Goal: Use online tool/utility: Utilize a website feature to perform a specific function

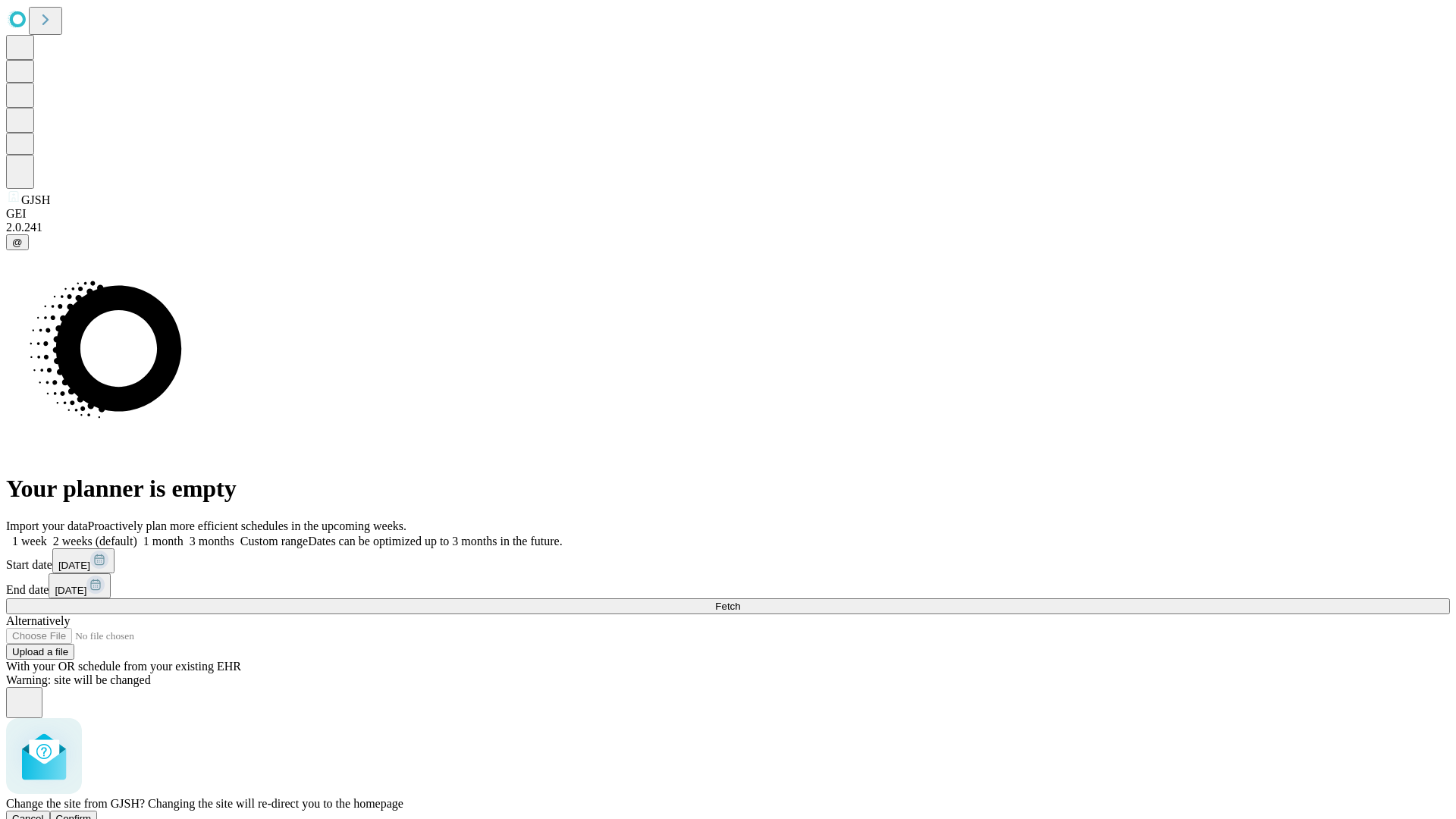
click at [92, 812] on span "Confirm" at bounding box center [74, 818] width 36 height 11
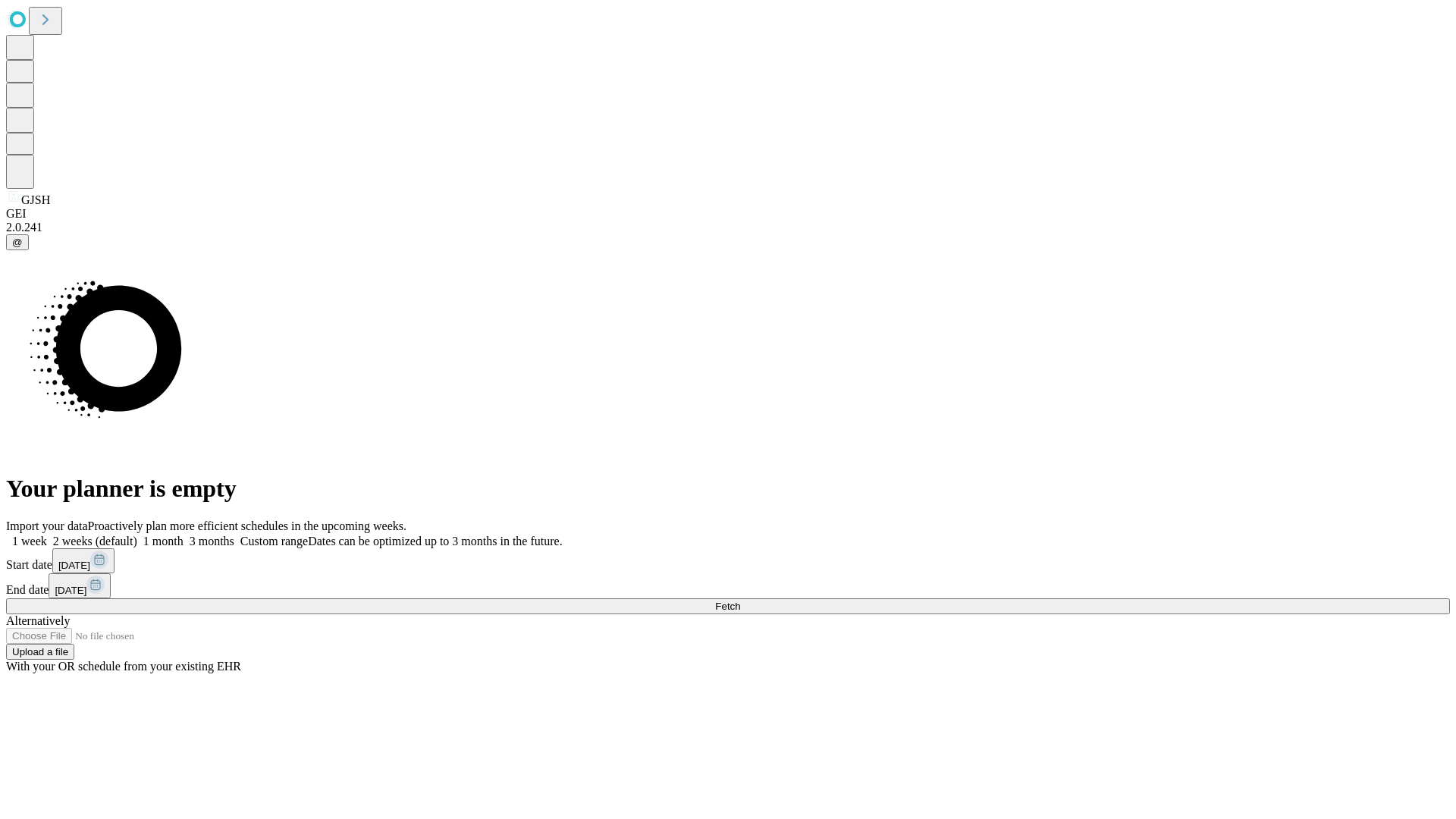
click at [183, 535] on label "1 month" at bounding box center [160, 541] width 46 height 13
click at [740, 601] on span "Fetch" at bounding box center [727, 606] width 25 height 11
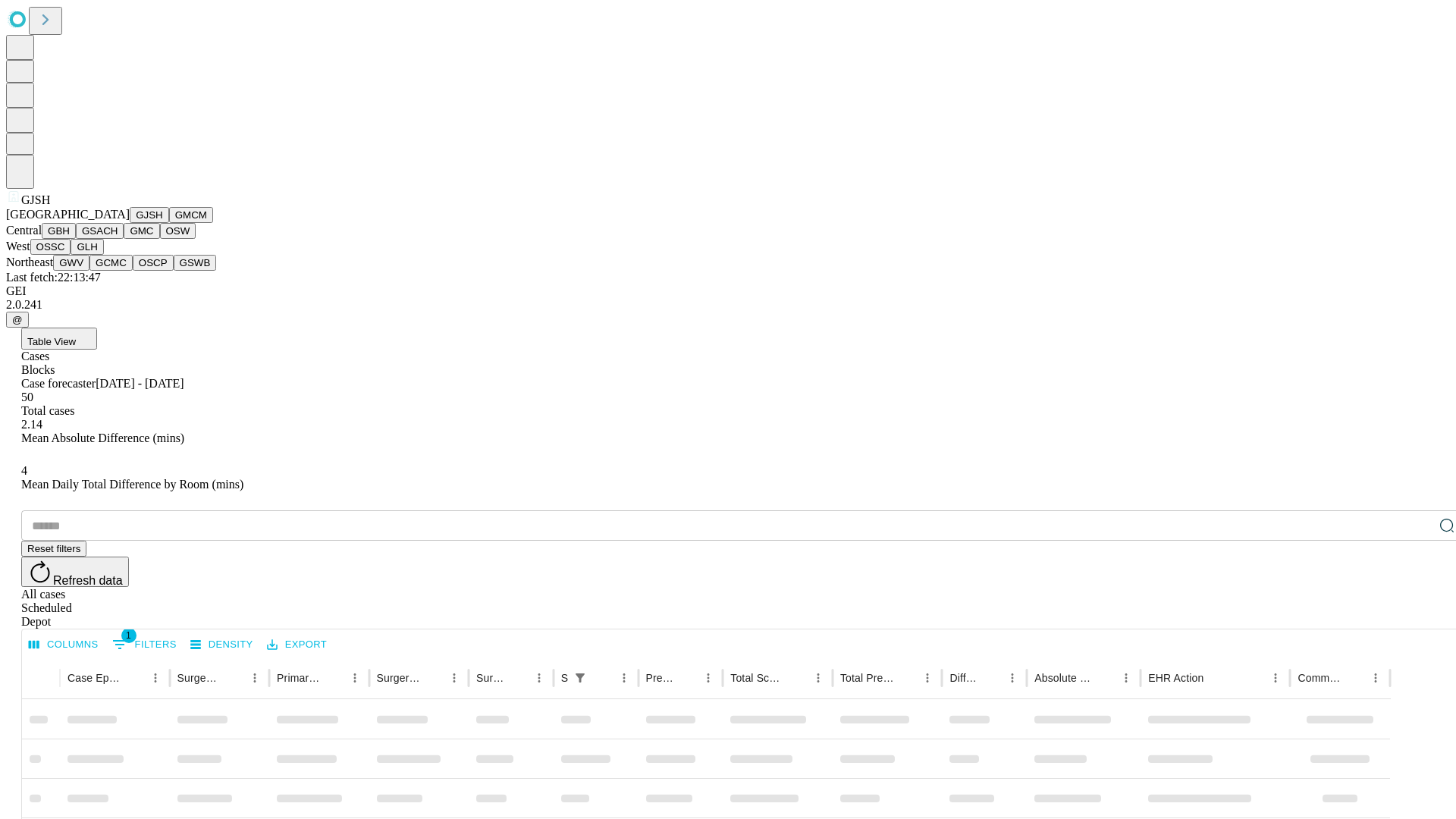
click at [169, 223] on button "GMCM" at bounding box center [191, 215] width 44 height 16
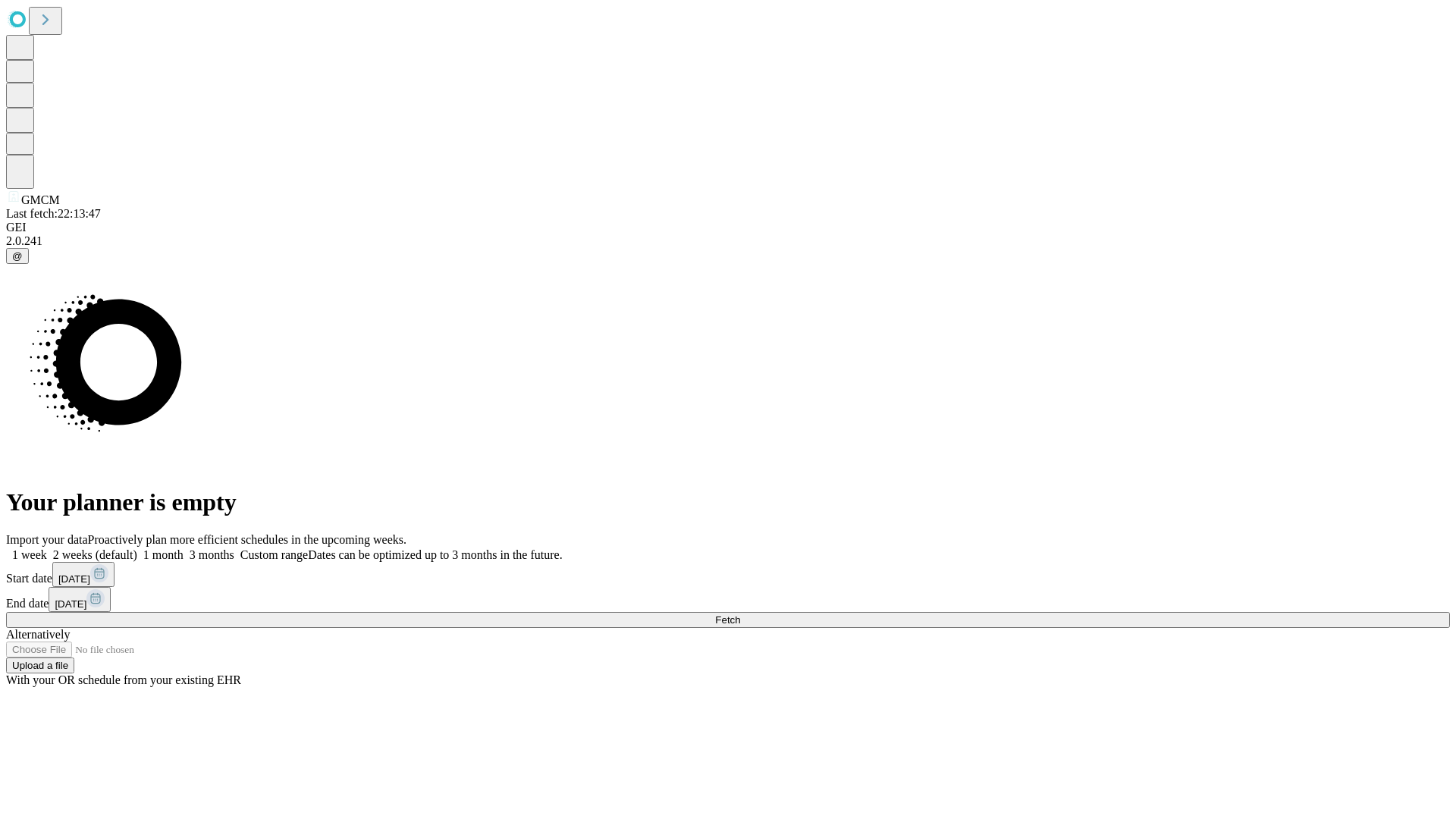
click at [183, 548] on label "1 month" at bounding box center [160, 555] width 46 height 13
click at [740, 614] on span "Fetch" at bounding box center [727, 620] width 25 height 11
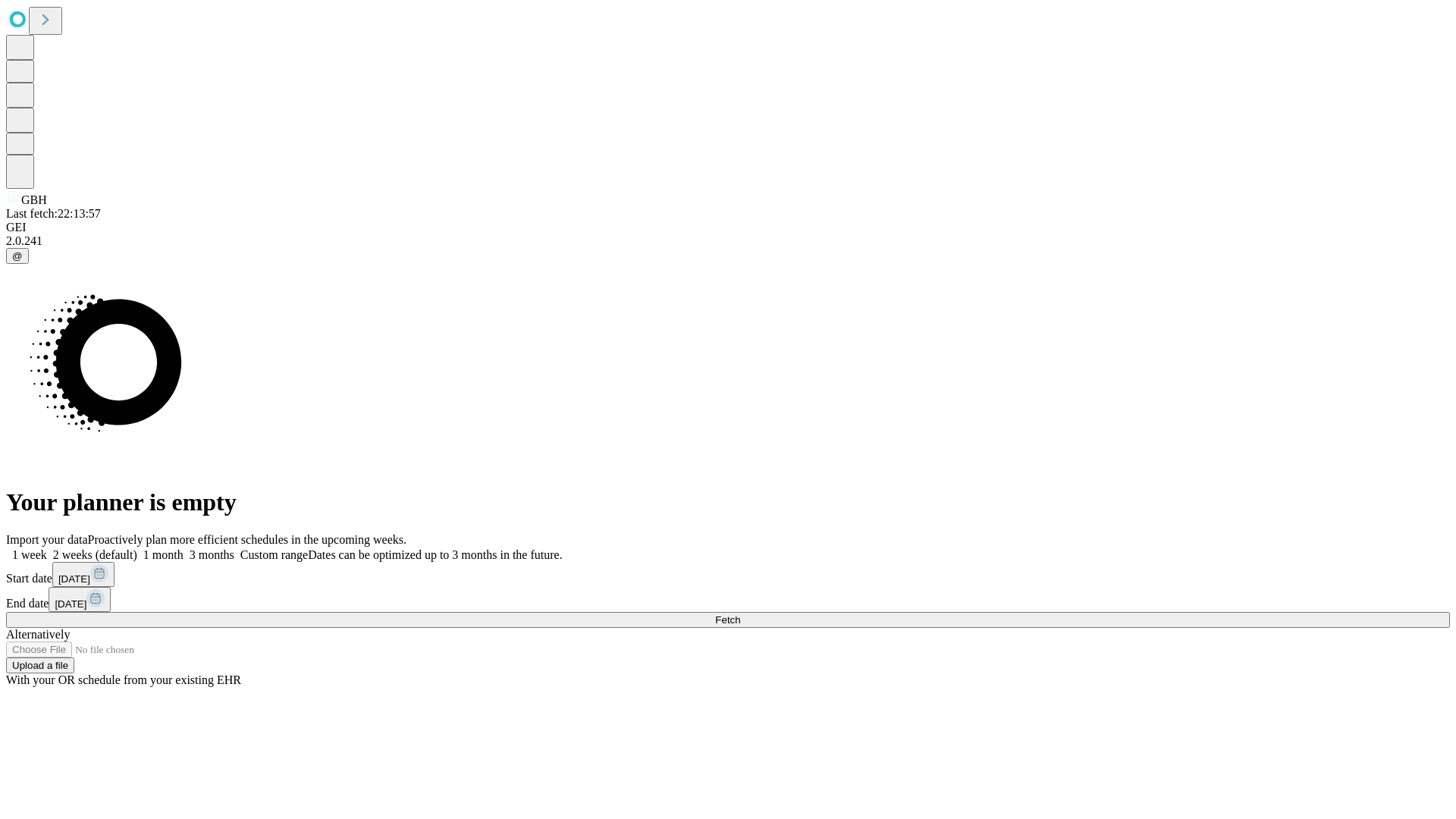
click at [183, 548] on label "1 month" at bounding box center [160, 555] width 46 height 13
click at [740, 614] on span "Fetch" at bounding box center [727, 620] width 25 height 11
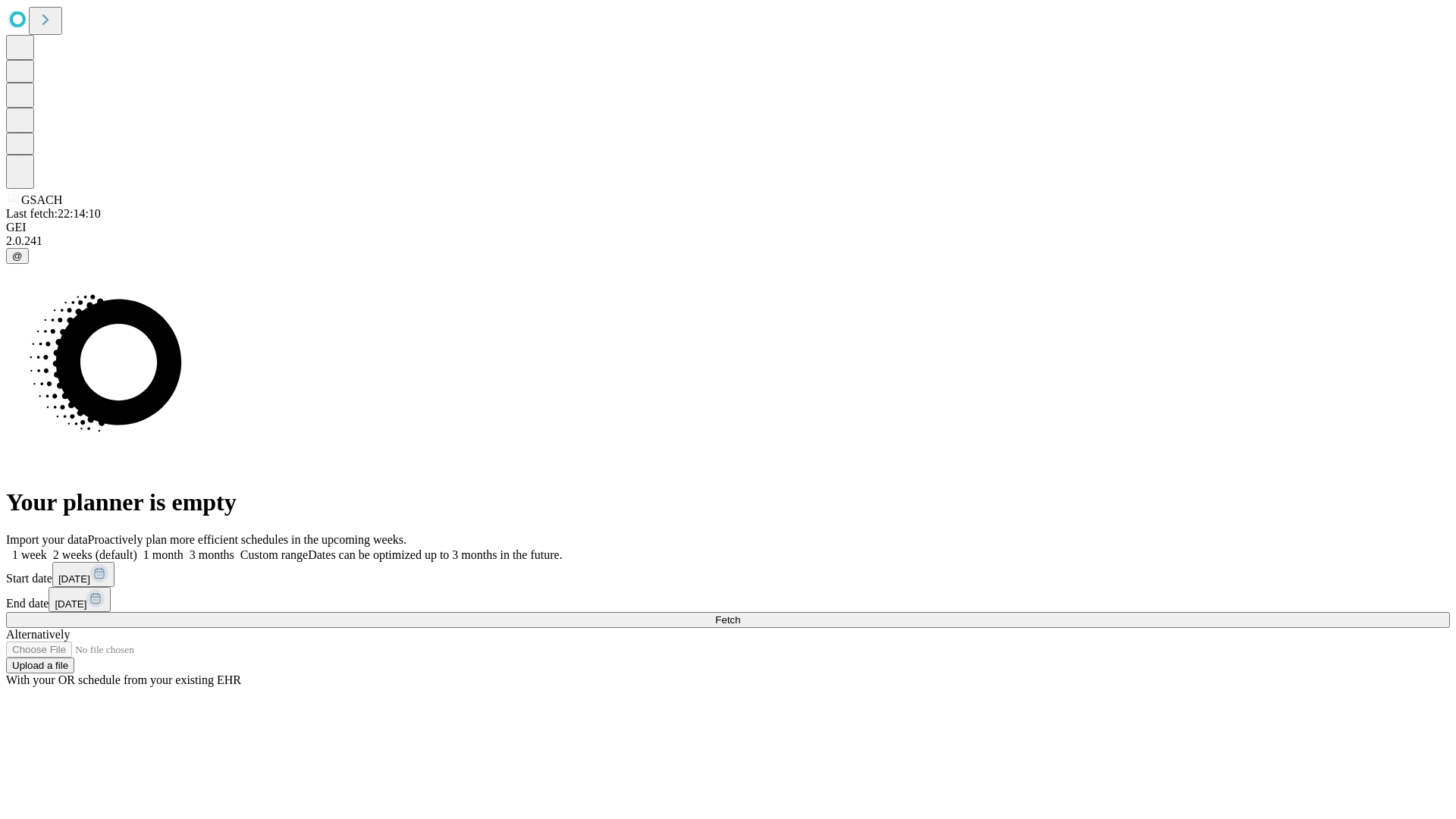
click at [183, 548] on label "1 month" at bounding box center [160, 555] width 46 height 13
click at [740, 614] on span "Fetch" at bounding box center [727, 620] width 25 height 11
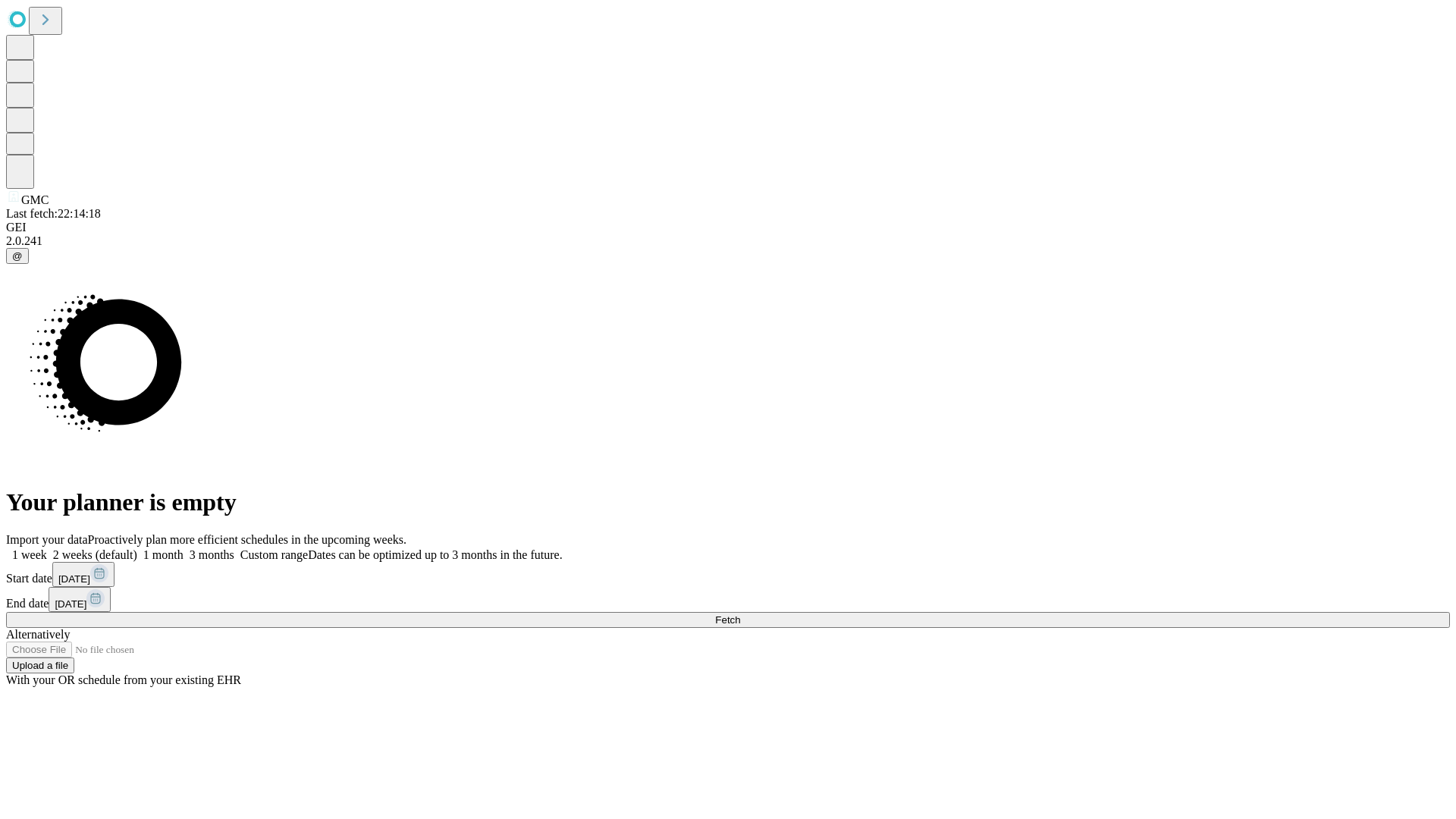
click at [740, 614] on span "Fetch" at bounding box center [727, 620] width 25 height 11
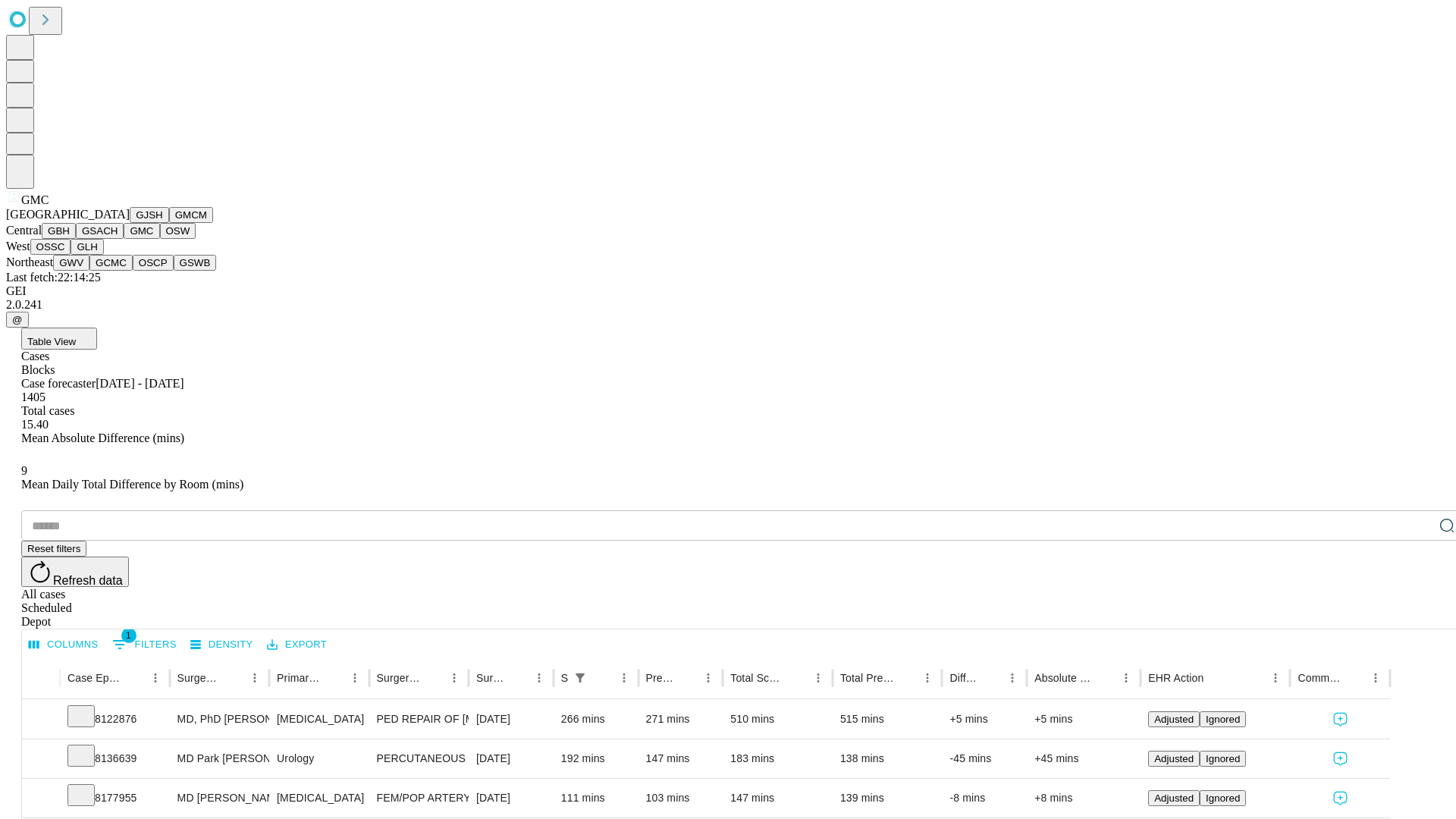
click at [160, 239] on button "OSW" at bounding box center [178, 231] width 37 height 16
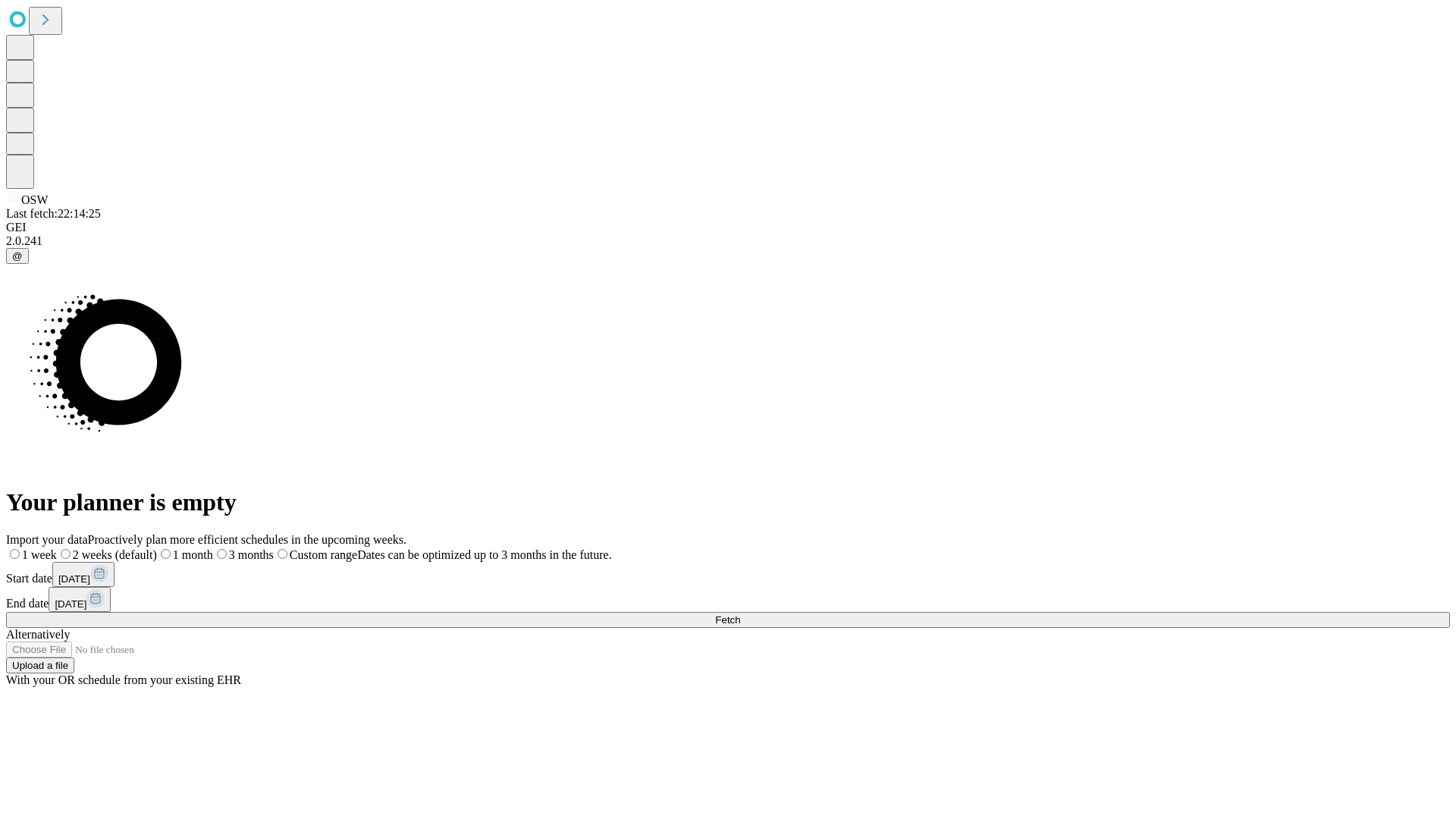
click at [740, 614] on span "Fetch" at bounding box center [727, 620] width 25 height 11
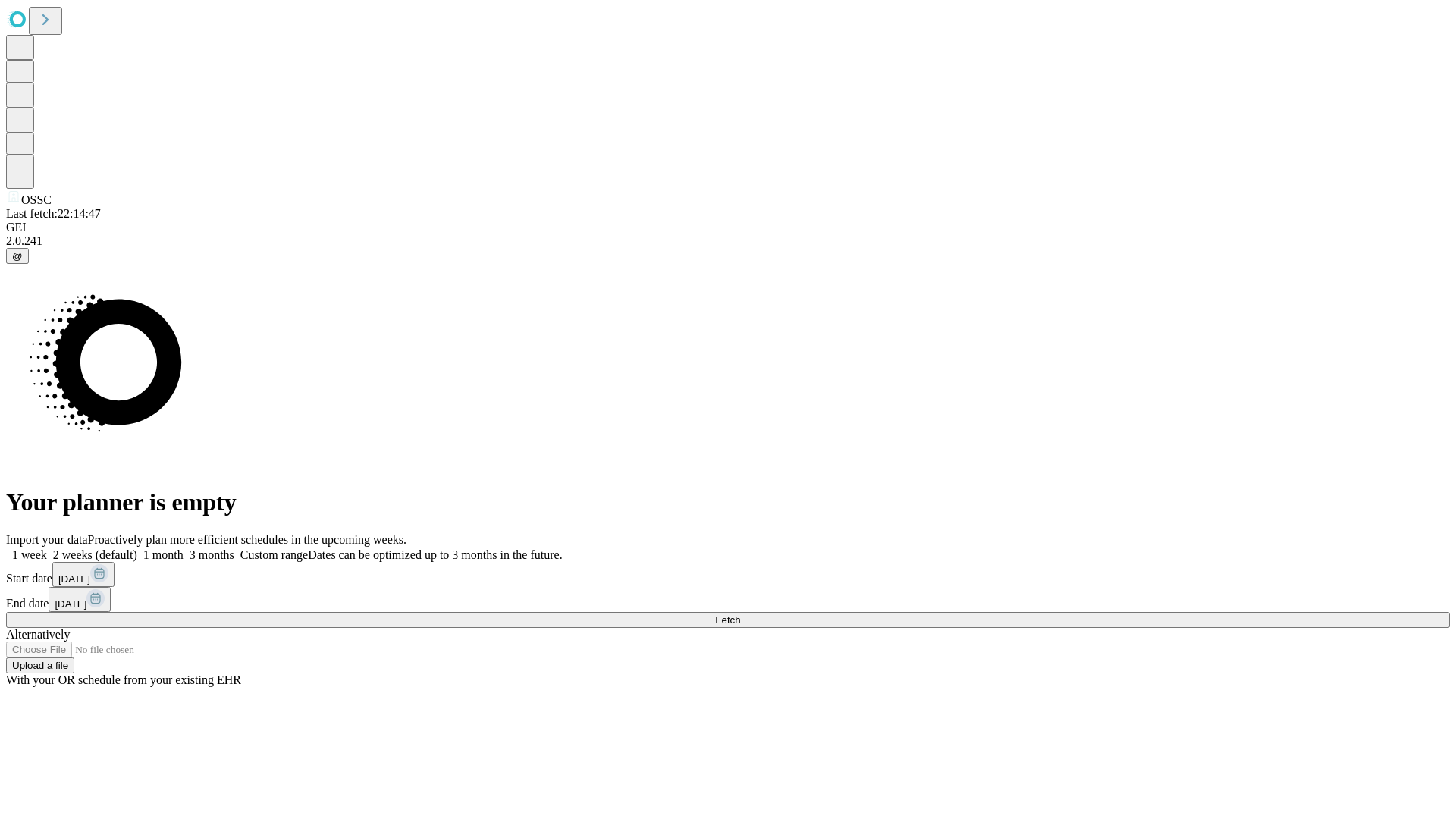
click at [183, 548] on label "1 month" at bounding box center [160, 555] width 46 height 13
click at [740, 614] on span "Fetch" at bounding box center [727, 620] width 25 height 11
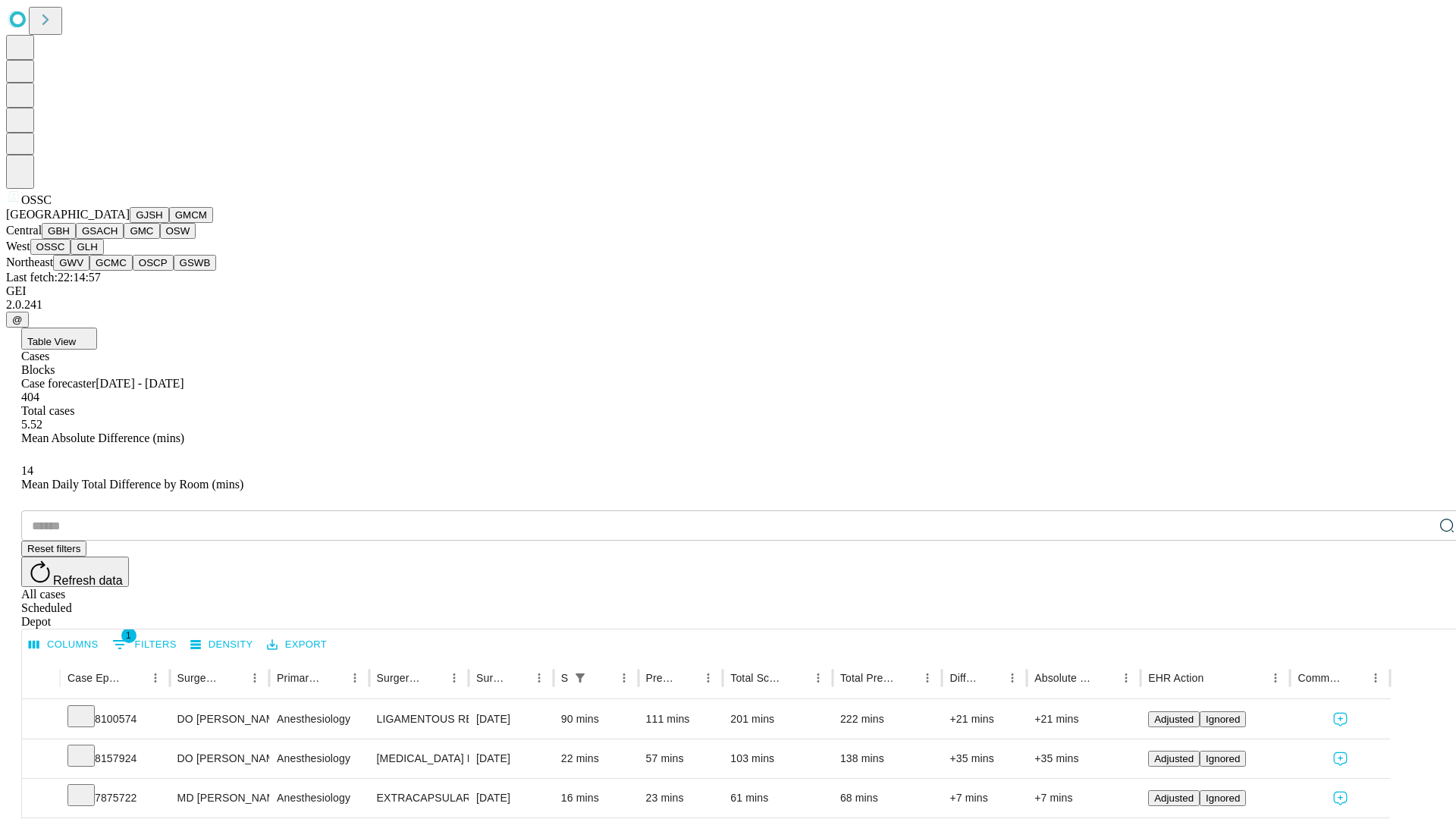
click at [104, 255] on button "GLH" at bounding box center [87, 247] width 33 height 16
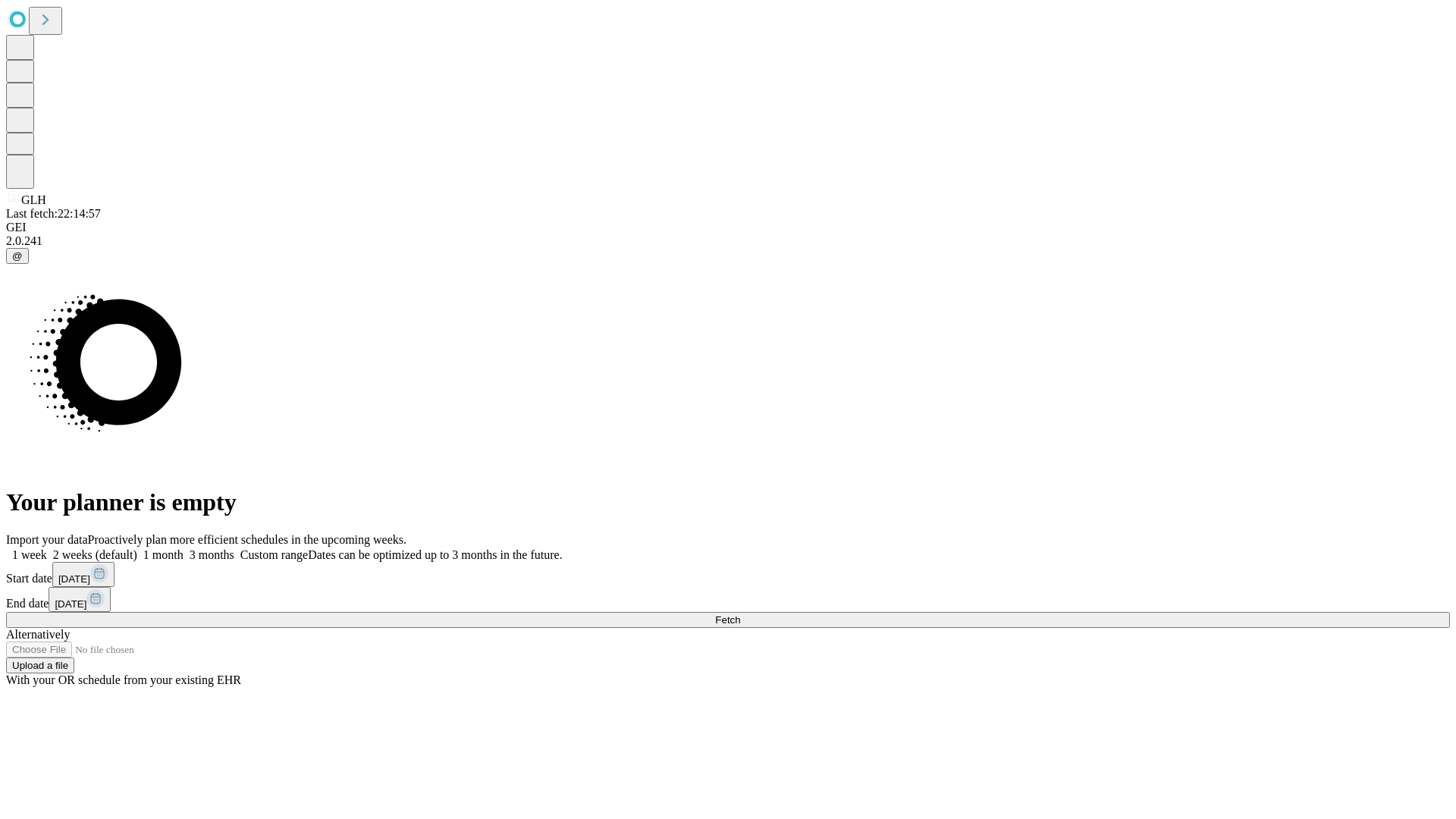
click at [183, 548] on label "1 month" at bounding box center [160, 555] width 46 height 13
click at [740, 614] on span "Fetch" at bounding box center [727, 620] width 25 height 11
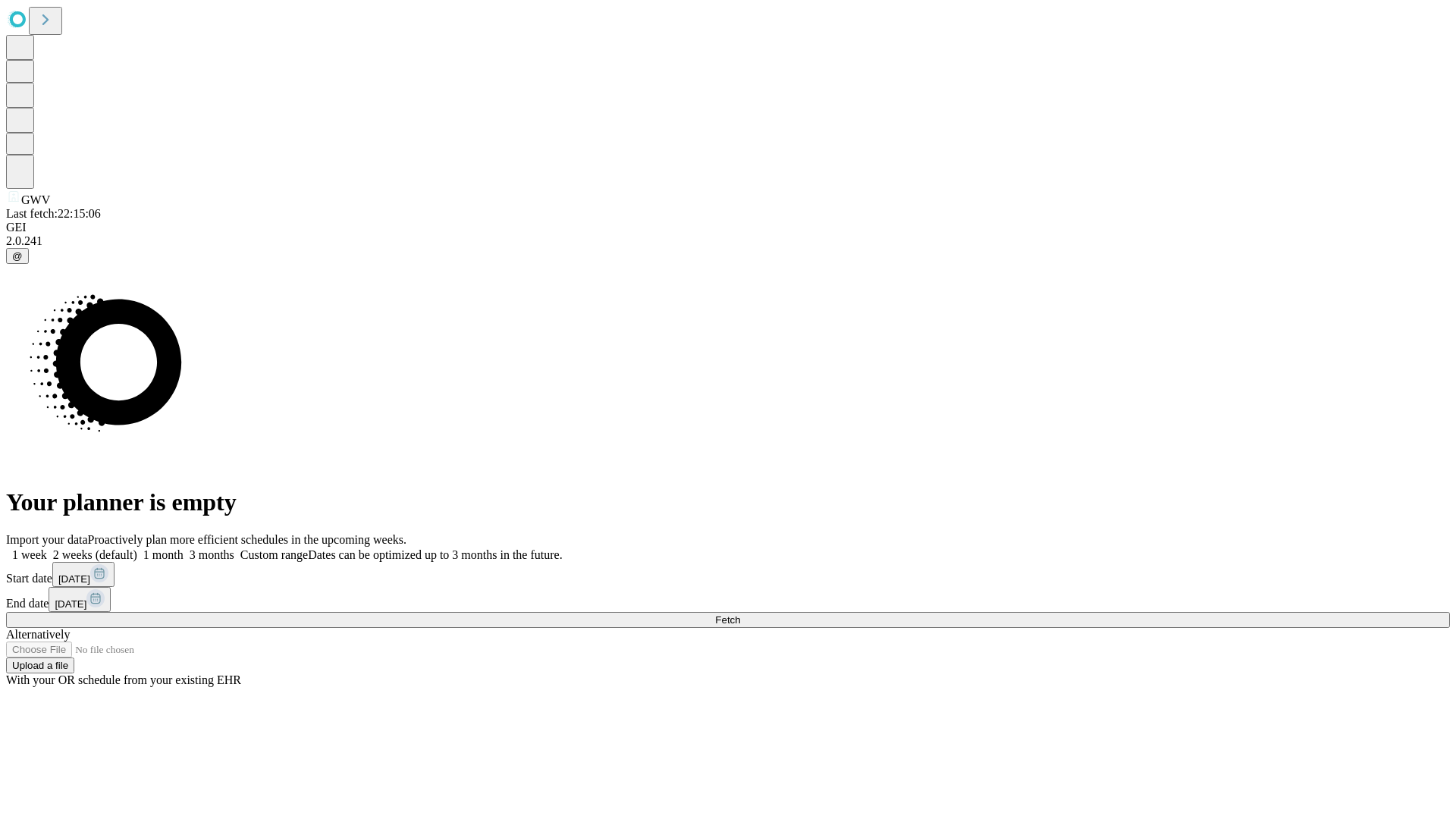
click at [183, 548] on label "1 month" at bounding box center [160, 555] width 46 height 13
click at [740, 614] on span "Fetch" at bounding box center [727, 620] width 25 height 11
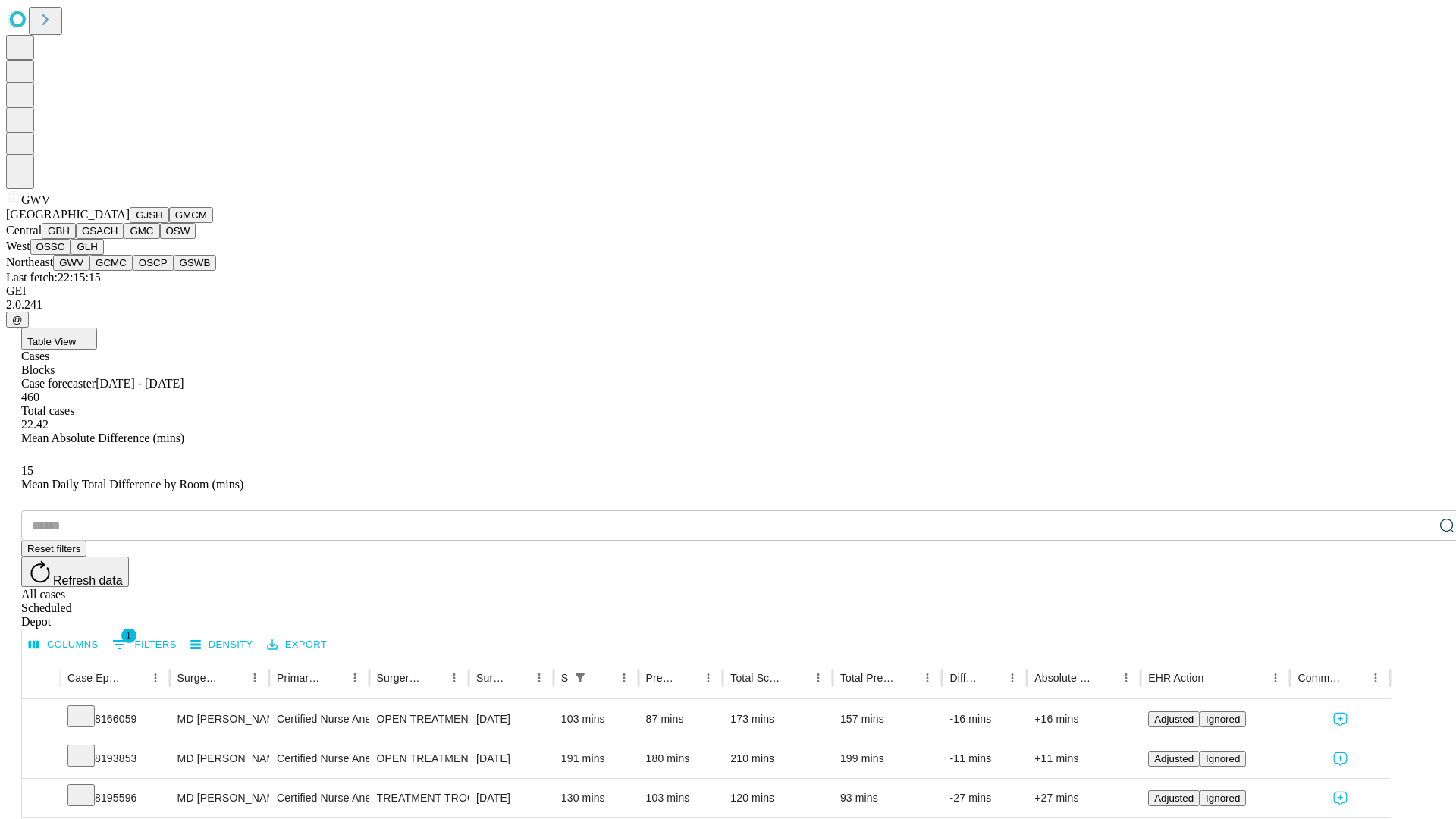
click at [117, 271] on button "GCMC" at bounding box center [111, 263] width 43 height 16
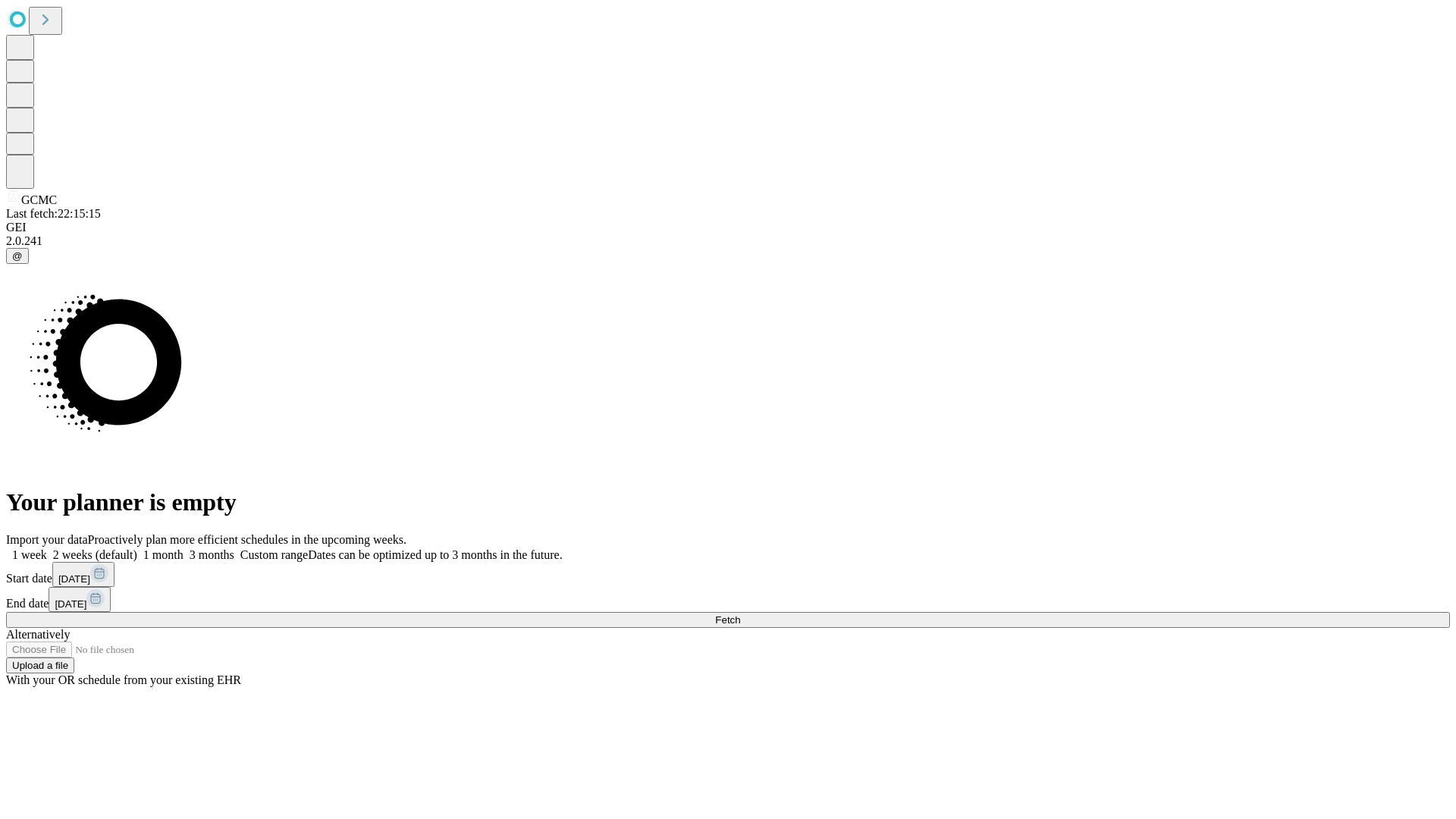
click at [183, 548] on label "1 month" at bounding box center [160, 555] width 46 height 13
click at [740, 614] on span "Fetch" at bounding box center [727, 620] width 25 height 11
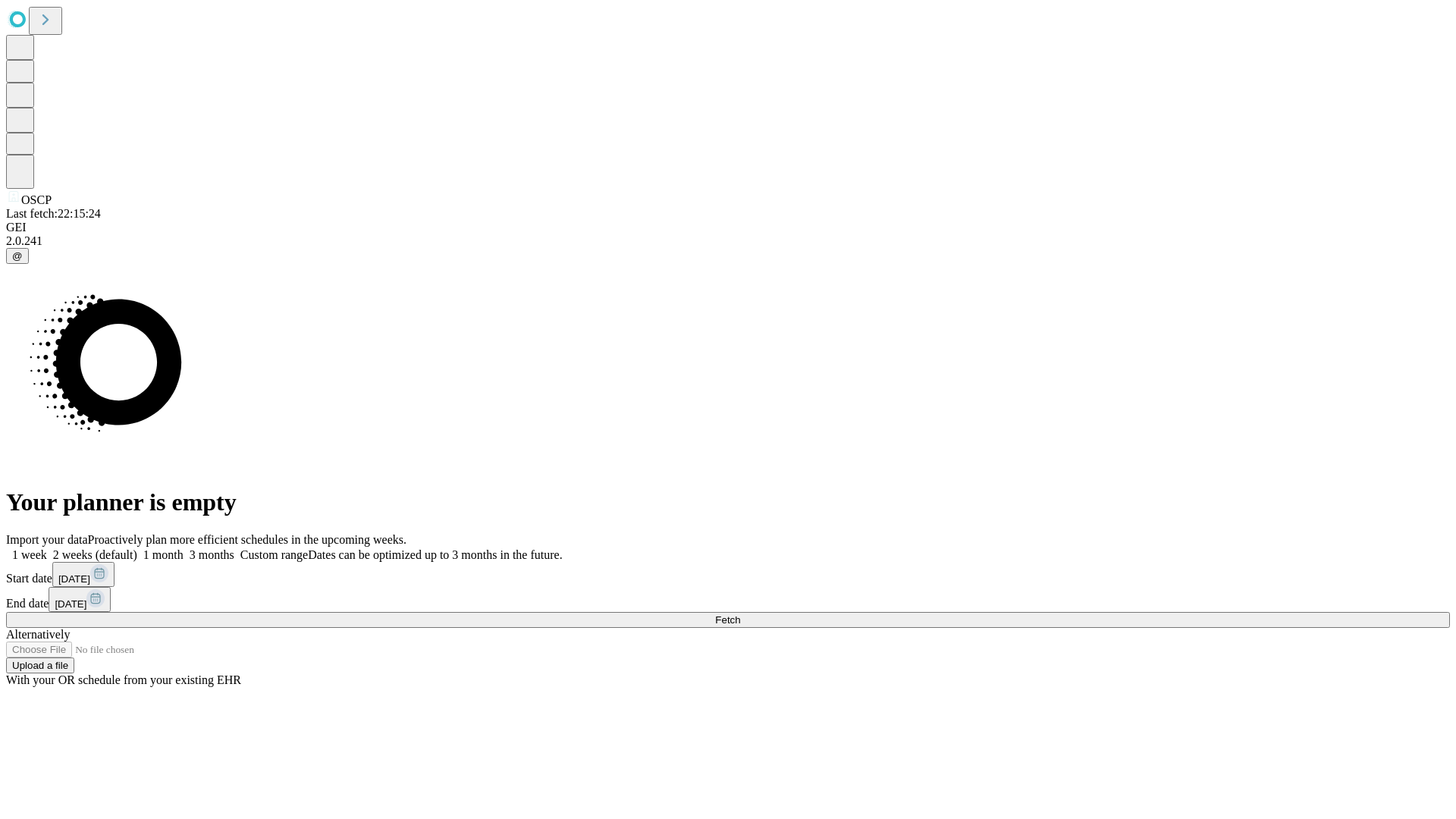
click at [183, 548] on label "1 month" at bounding box center [160, 555] width 46 height 13
click at [740, 614] on span "Fetch" at bounding box center [727, 620] width 25 height 11
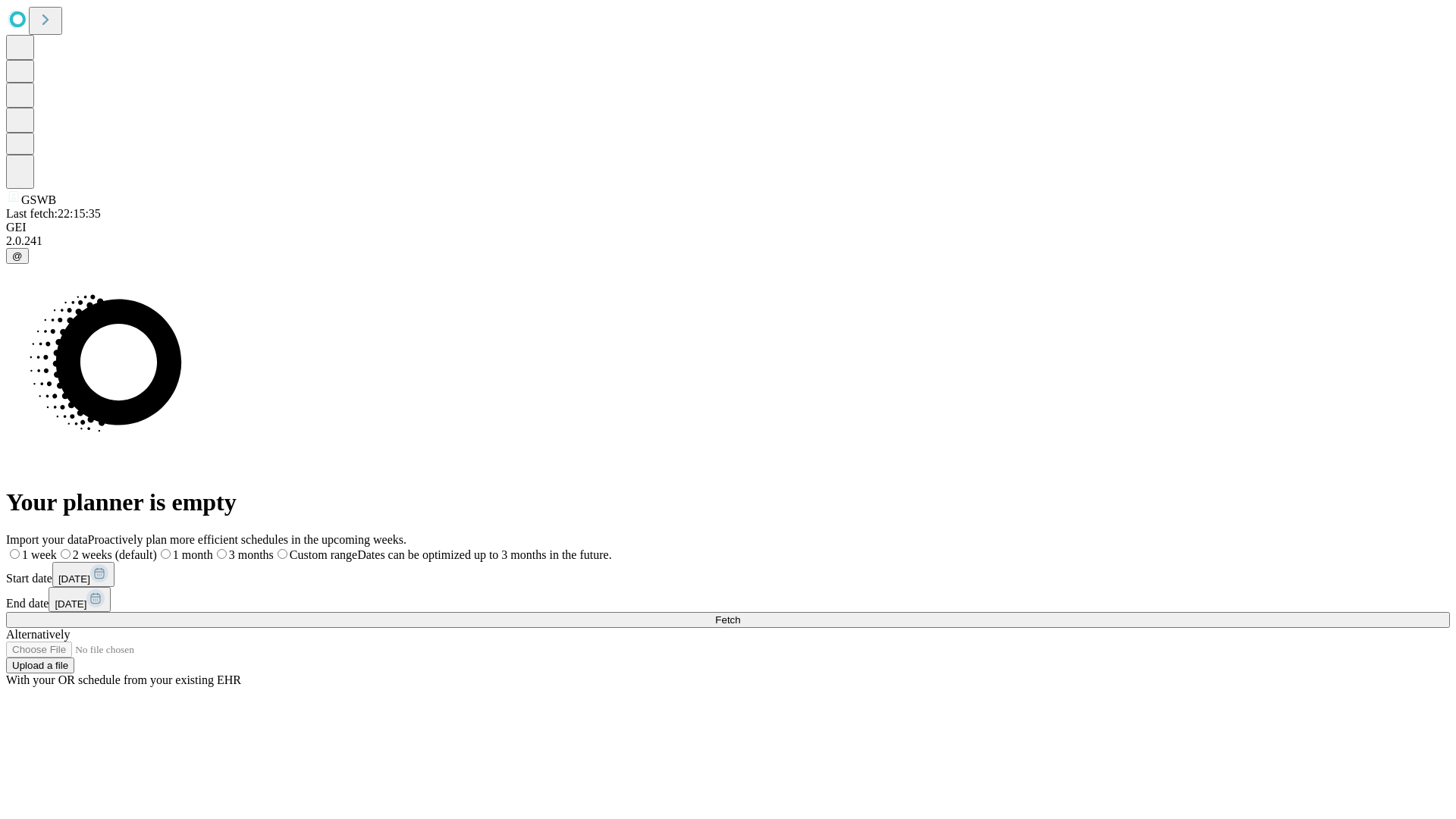
click at [740, 614] on span "Fetch" at bounding box center [727, 620] width 25 height 11
